Goal: Transaction & Acquisition: Purchase product/service

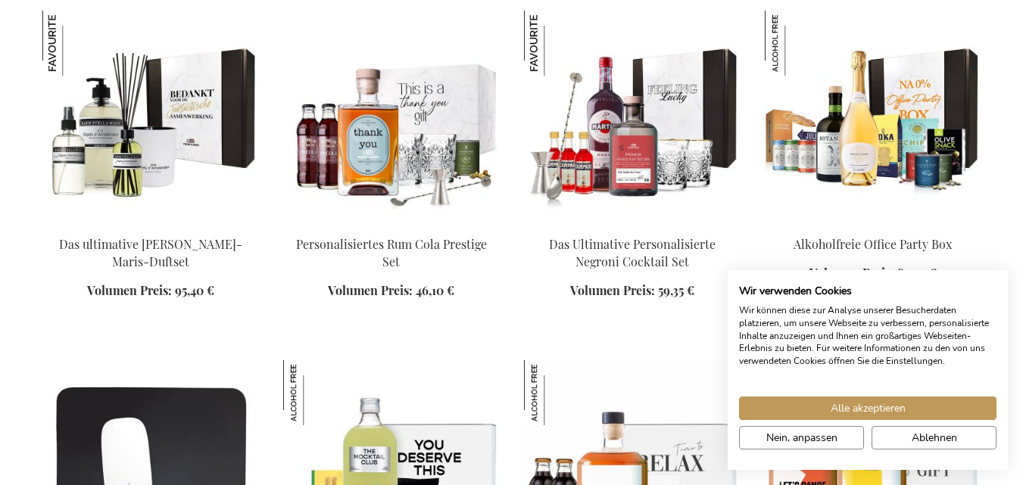
scroll to position [1798, 0]
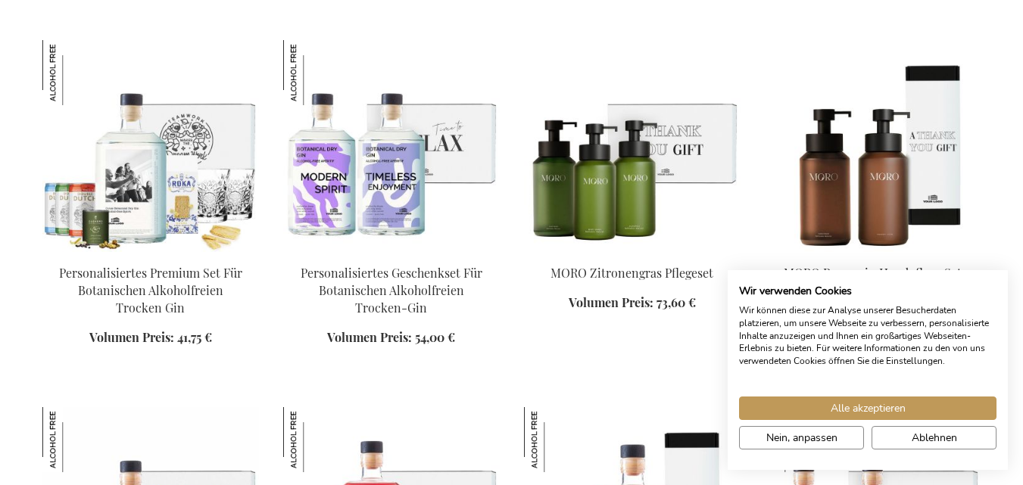
scroll to position [2515, 0]
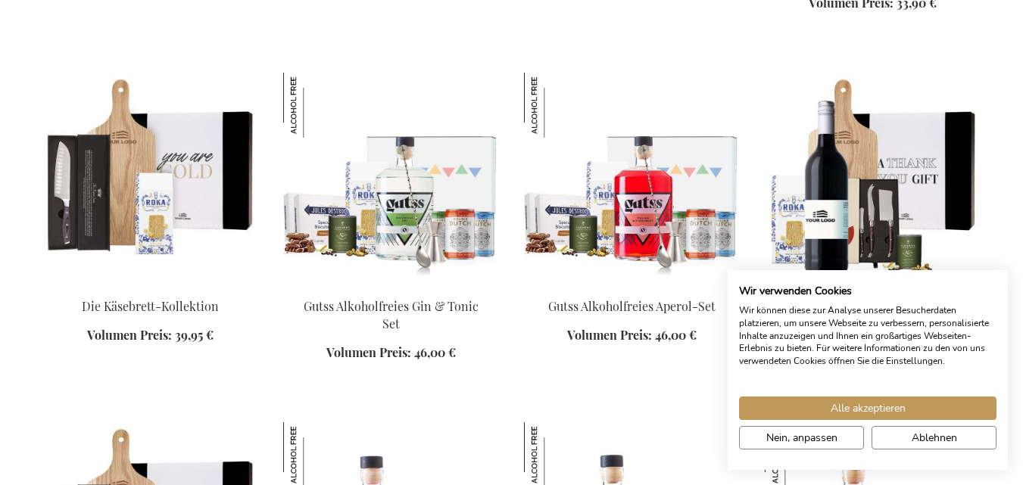
scroll to position [3289, 0]
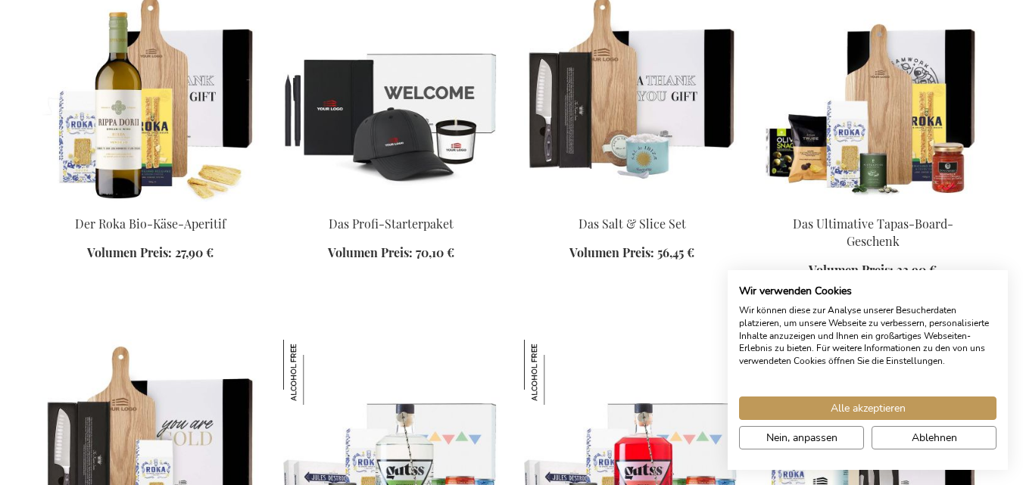
scroll to position [2831, 0]
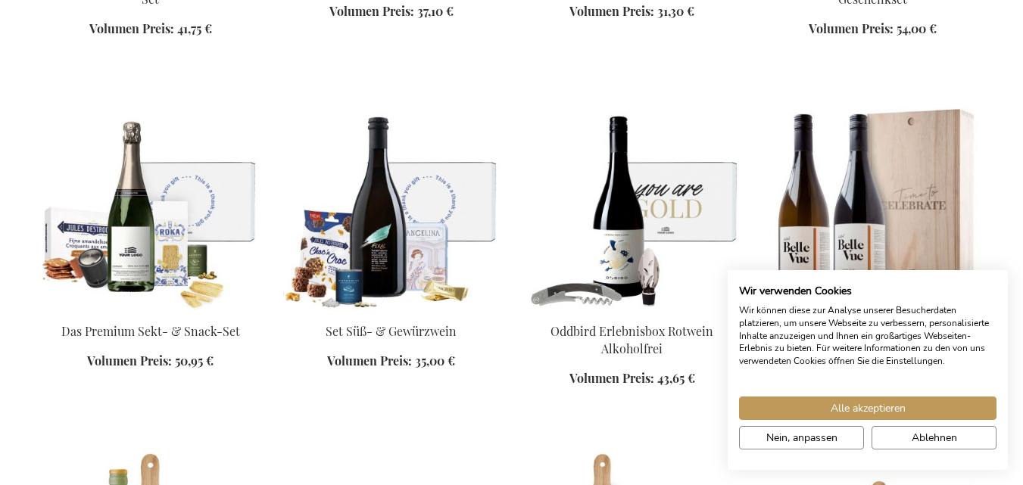
scroll to position [3249, 0]
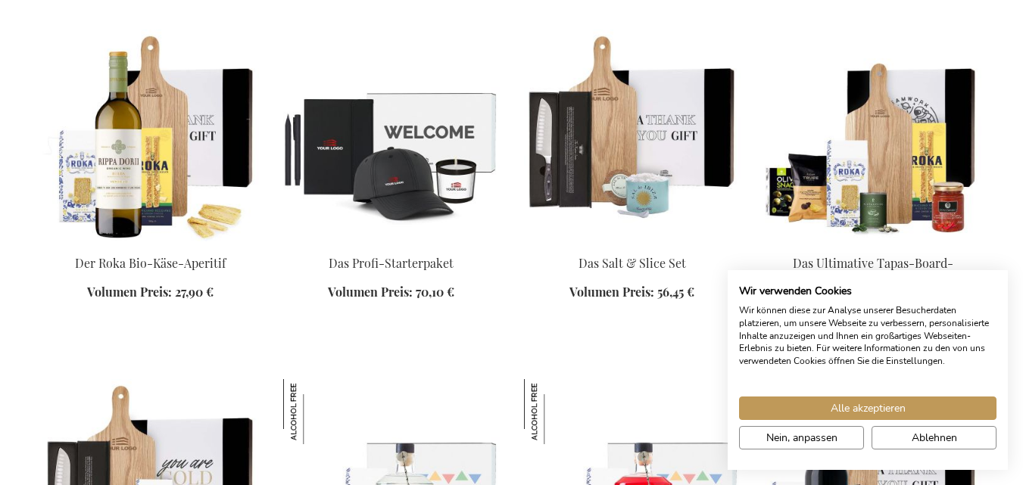
scroll to position [2786, 0]
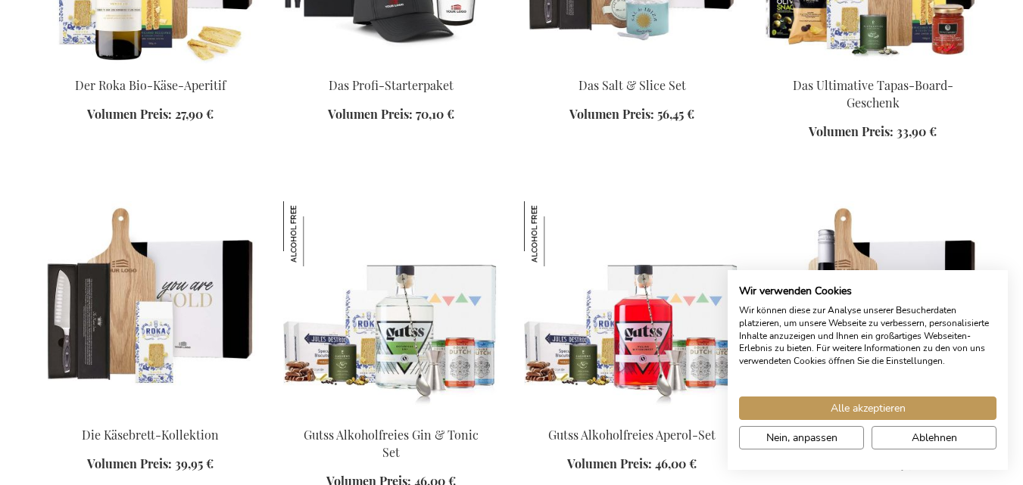
scroll to position [3178, 0]
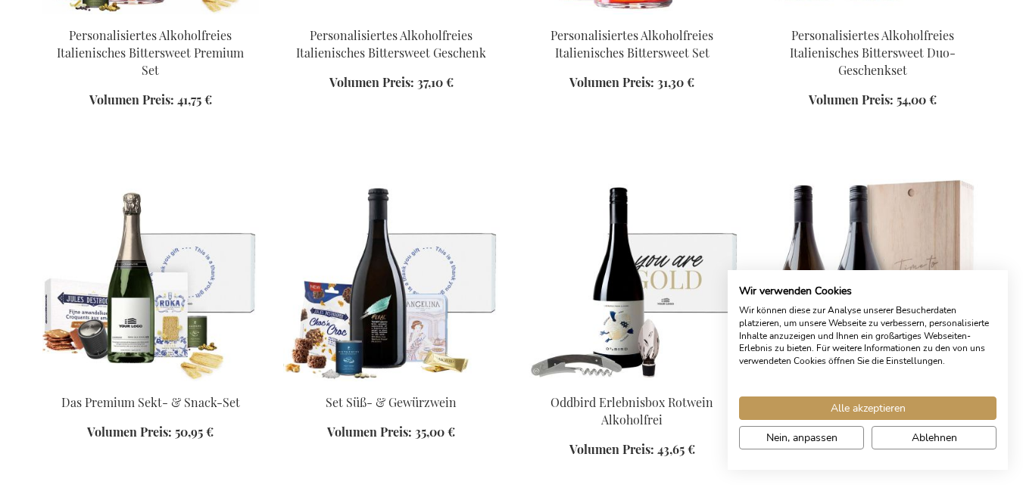
scroll to position [3090, 0]
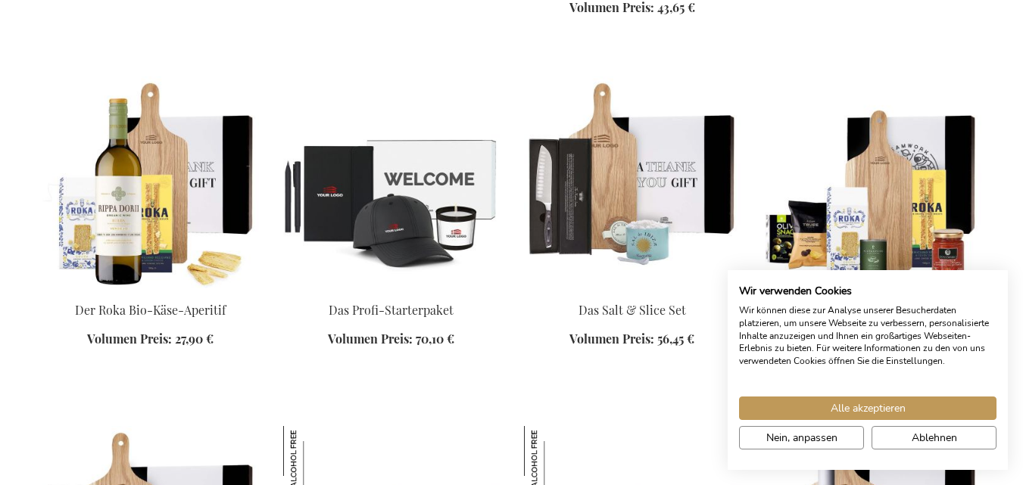
scroll to position [2755, 0]
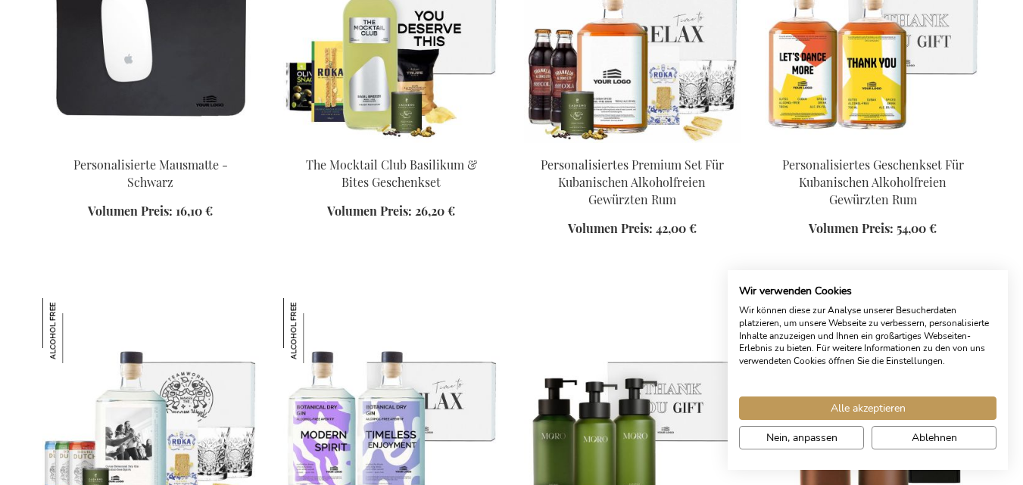
scroll to position [2205, 0]
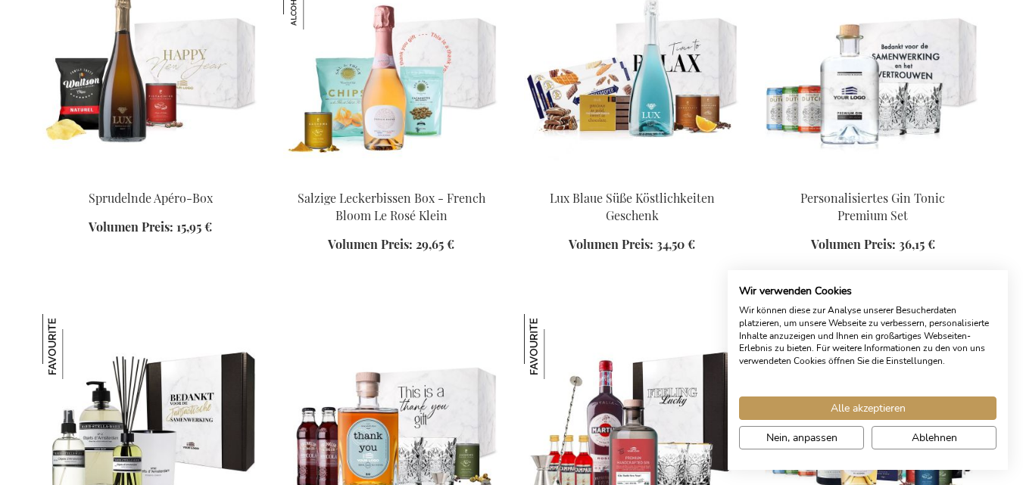
scroll to position [1532, 0]
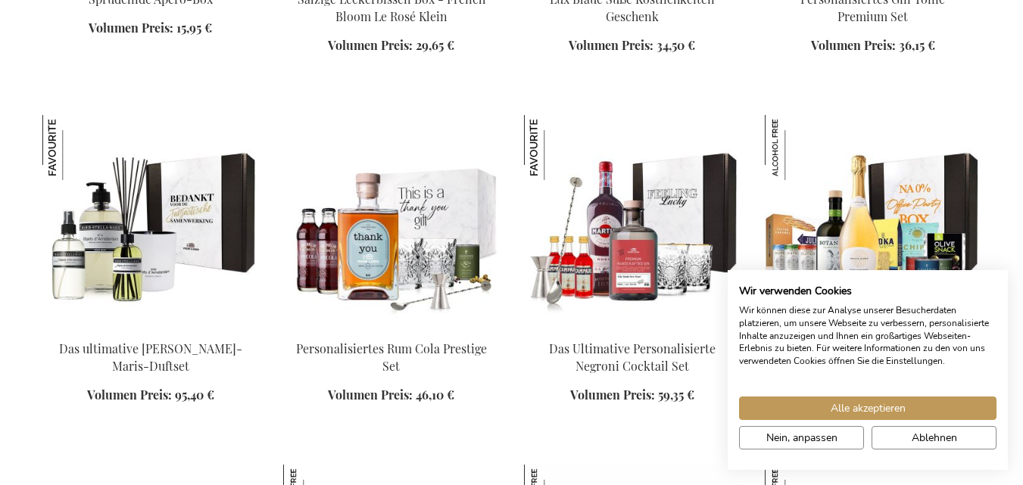
scroll to position [1651, 0]
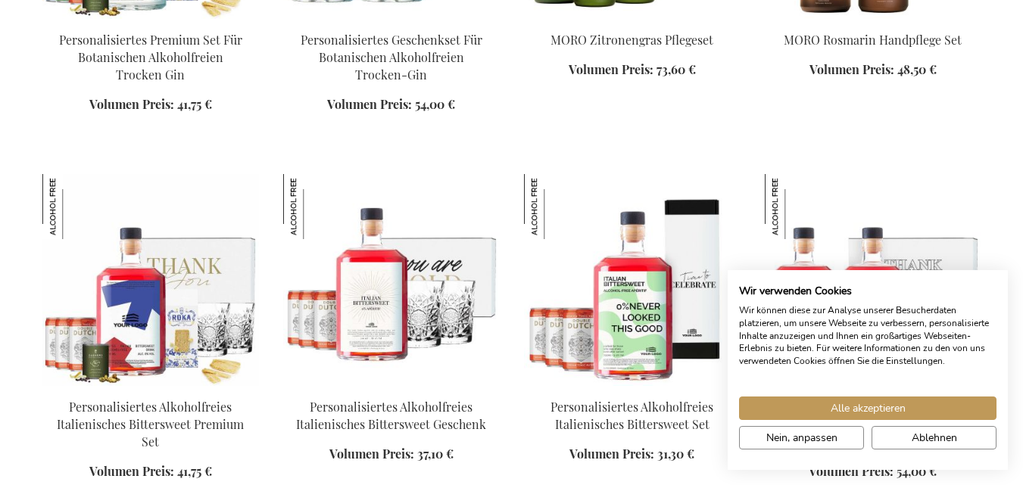
scroll to position [2674, 0]
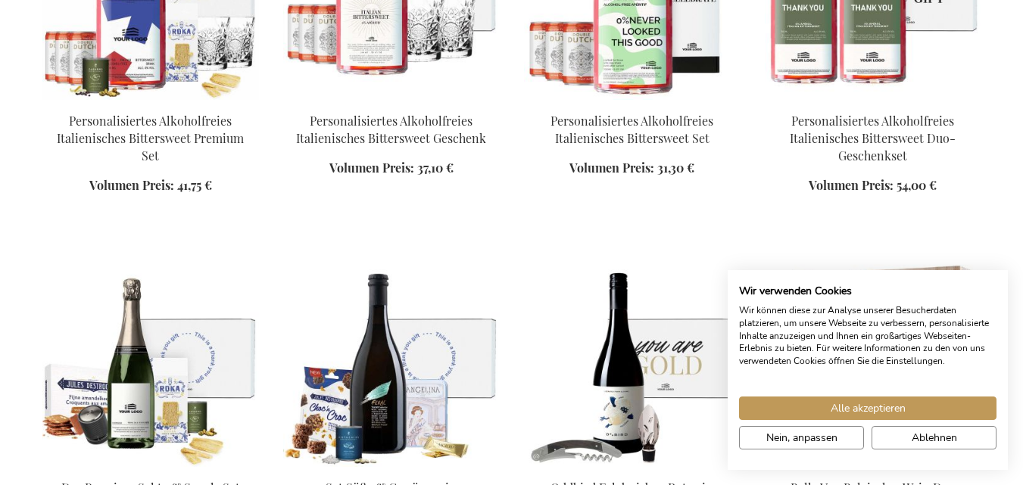
scroll to position [2931, 0]
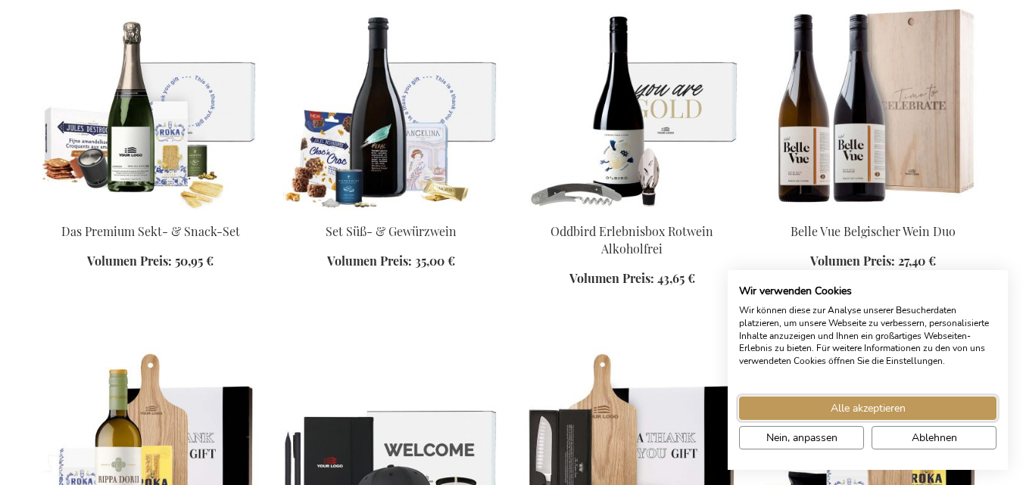
click at [839, 420] on button "Alle akzeptieren" at bounding box center [867, 408] width 257 height 23
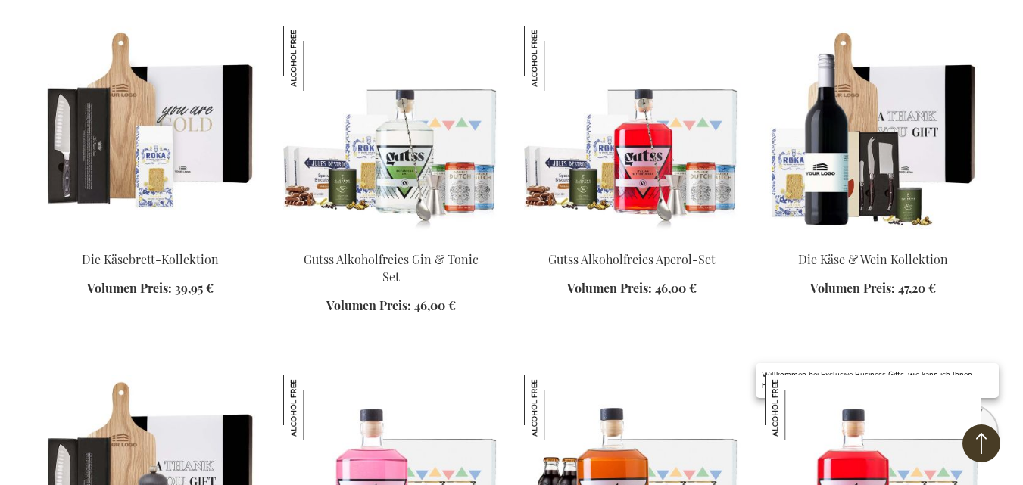
scroll to position [4011, 0]
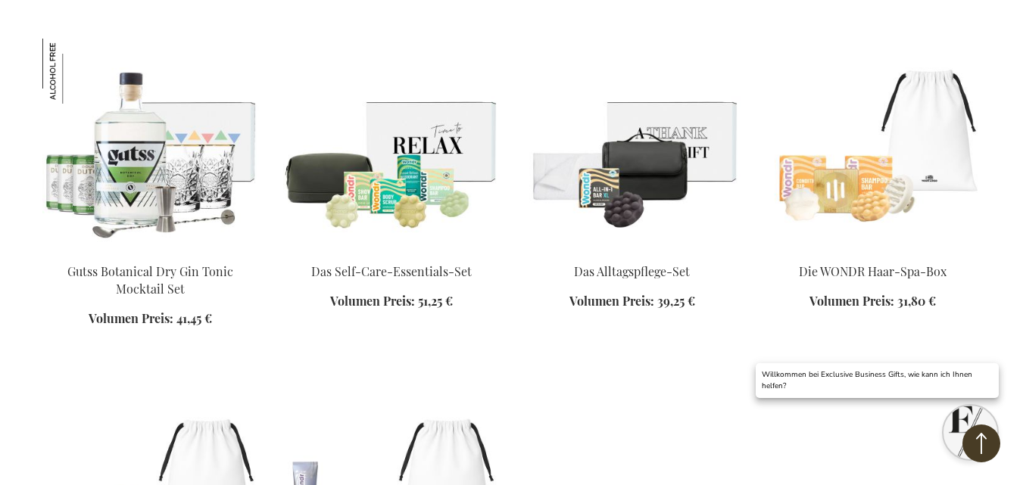
scroll to position [4619, 0]
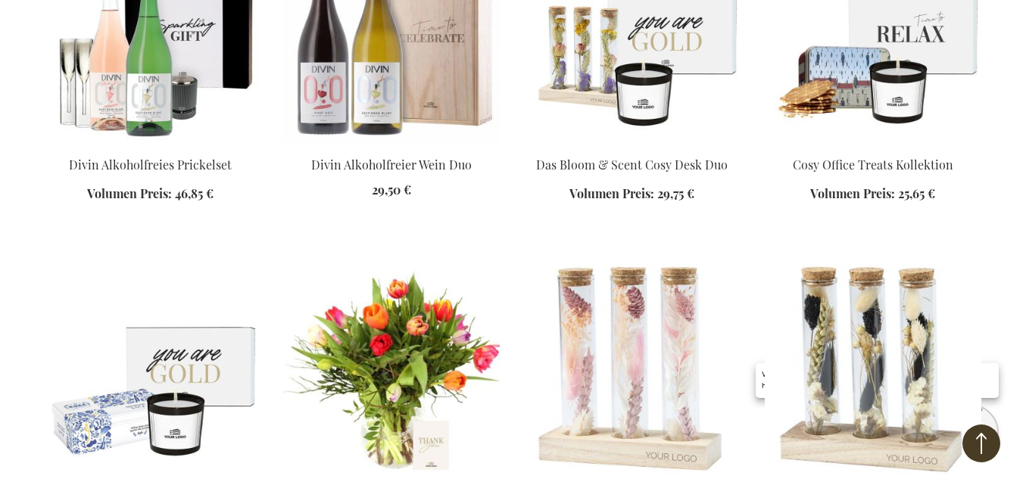
scroll to position [5722, 0]
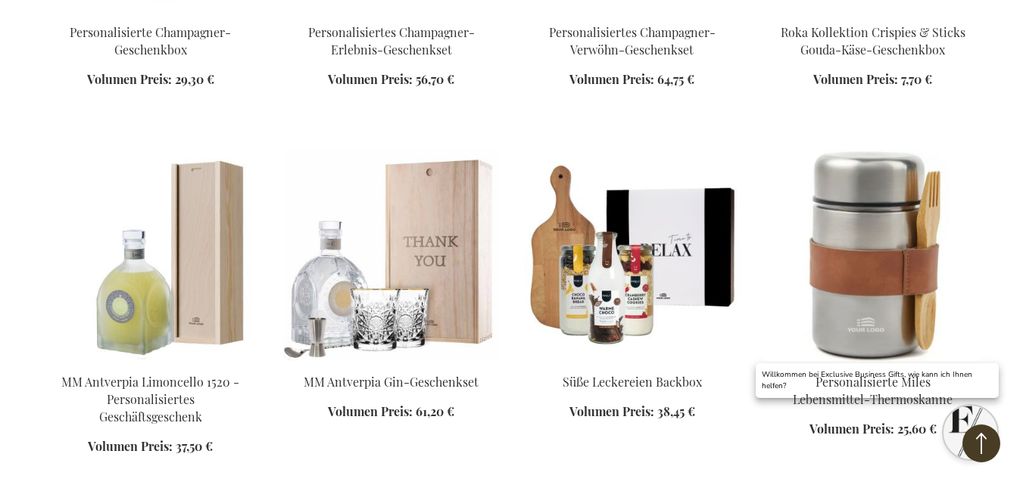
scroll to position [6342, 0]
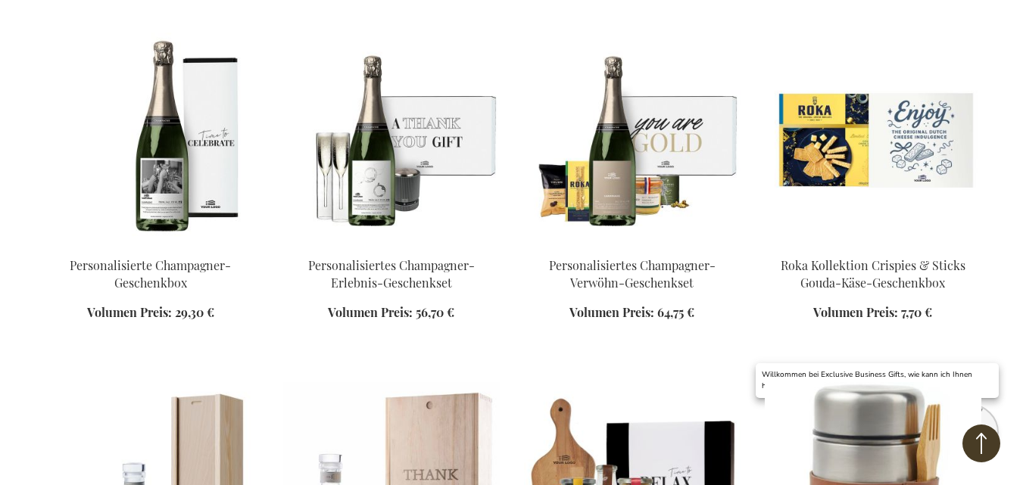
scroll to position [5840, 0]
